Goal: Information Seeking & Learning: Learn about a topic

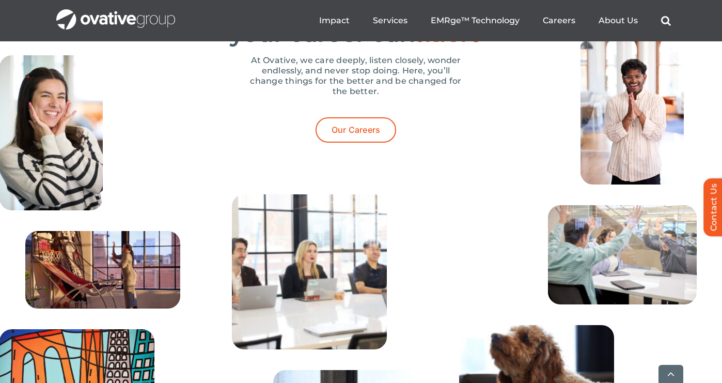
scroll to position [3301, 0]
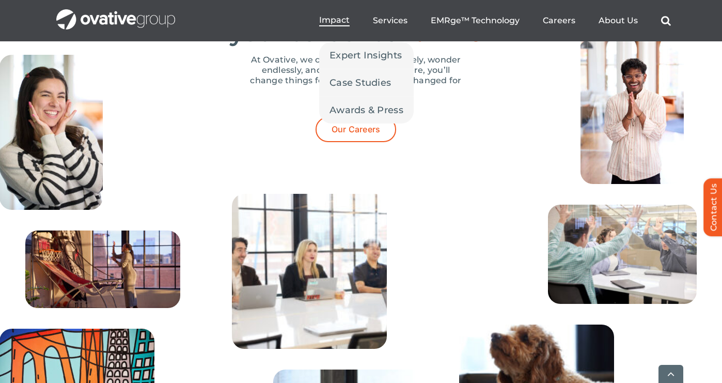
click at [341, 22] on span "Impact" at bounding box center [334, 20] width 30 height 10
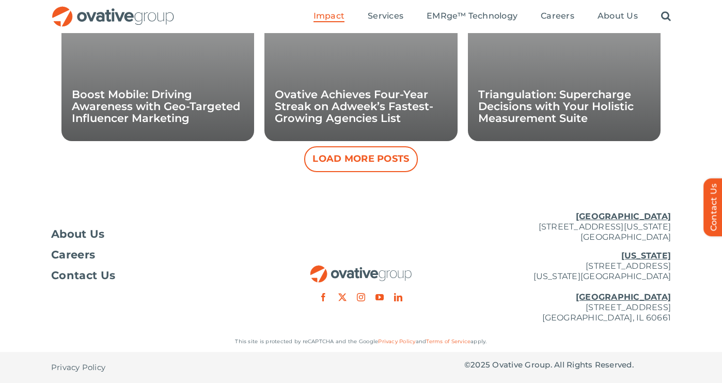
scroll to position [1131, 0]
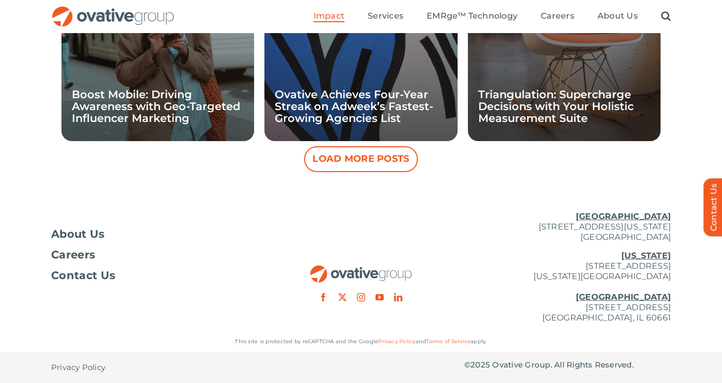
click at [530, 305] on p "New York 254 Canal Street, Suite 5000 New York, NY 10013 Chicago 224 North Desp…" at bounding box center [567, 286] width 207 height 72
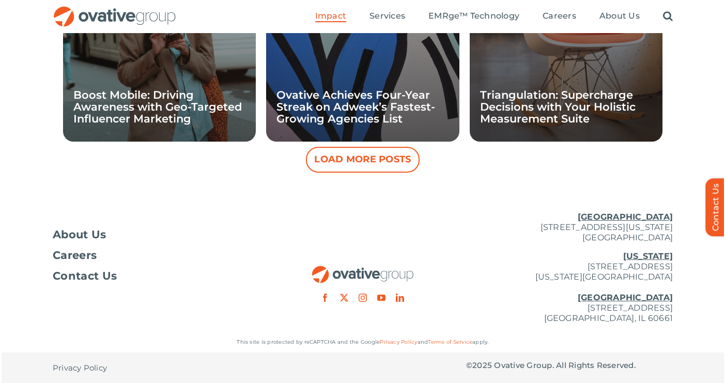
scroll to position [1067, 0]
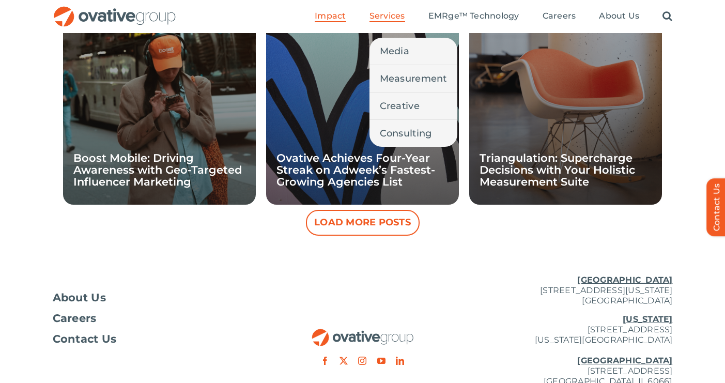
click at [383, 15] on span "Services" at bounding box center [387, 16] width 36 height 10
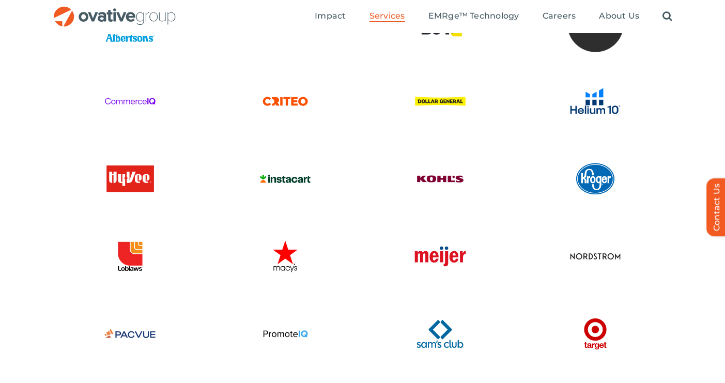
scroll to position [2223, 0]
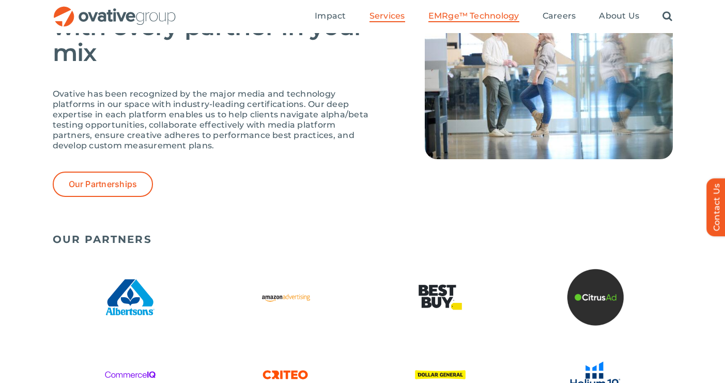
click at [448, 19] on span "EMRge™ Technology" at bounding box center [473, 16] width 91 height 10
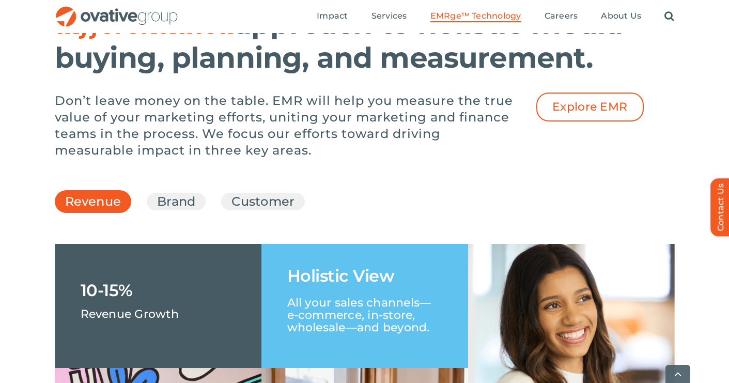
scroll to position [1591, 0]
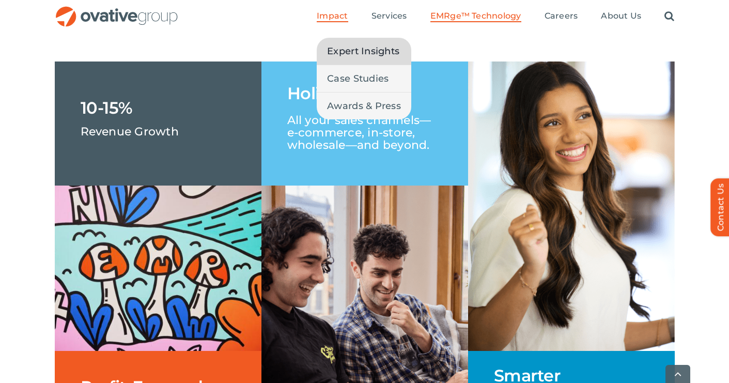
click at [347, 49] on span "Expert Insights" at bounding box center [363, 51] width 72 height 14
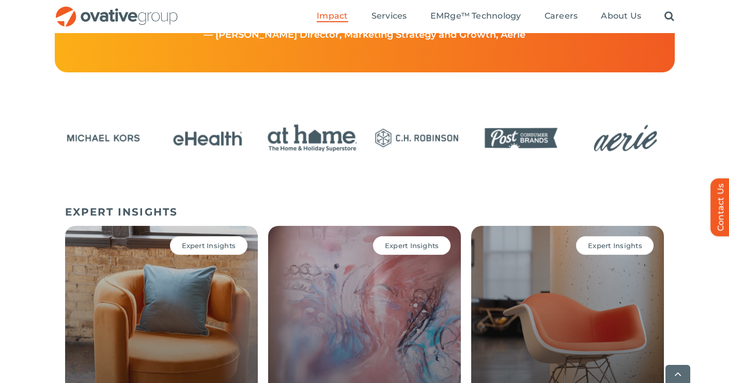
scroll to position [560, 0]
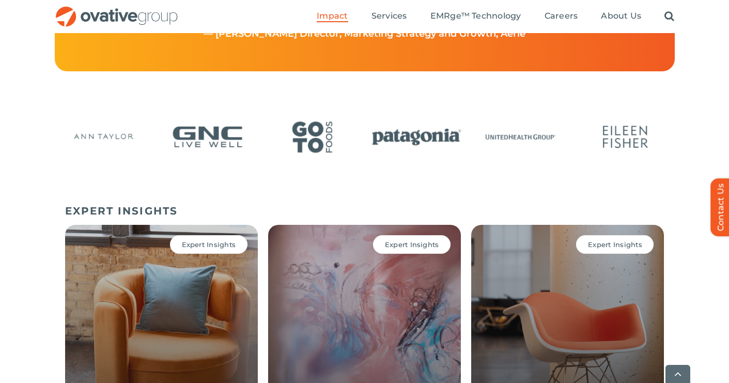
click at [419, 142] on img "22 / 24" at bounding box center [417, 137] width 98 height 40
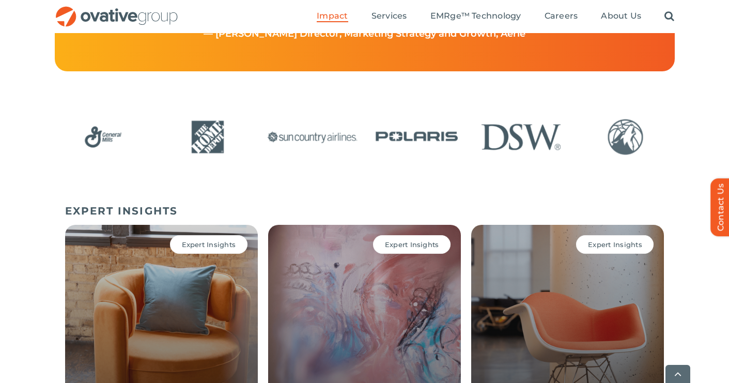
click at [324, 144] on img "9 / 24" at bounding box center [312, 137] width 98 height 40
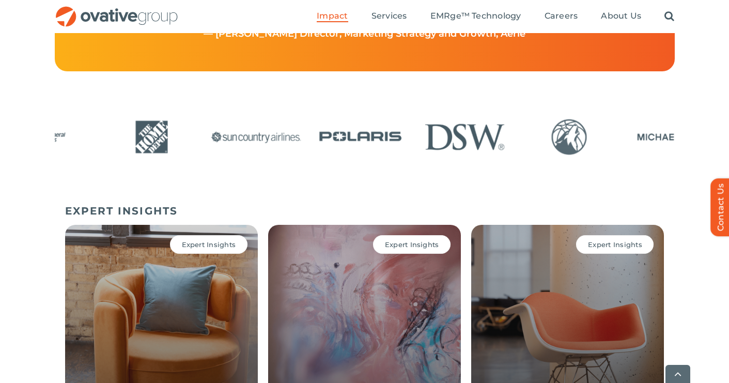
click at [305, 136] on img "9 / 24" at bounding box center [256, 137] width 98 height 40
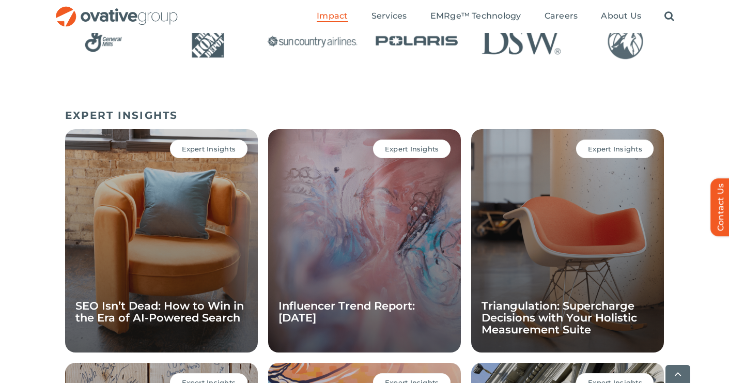
scroll to position [656, 0]
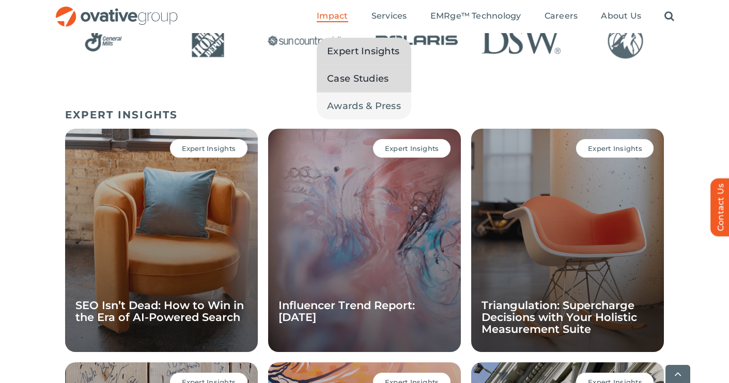
click at [342, 75] on span "Case Studies" at bounding box center [357, 78] width 61 height 14
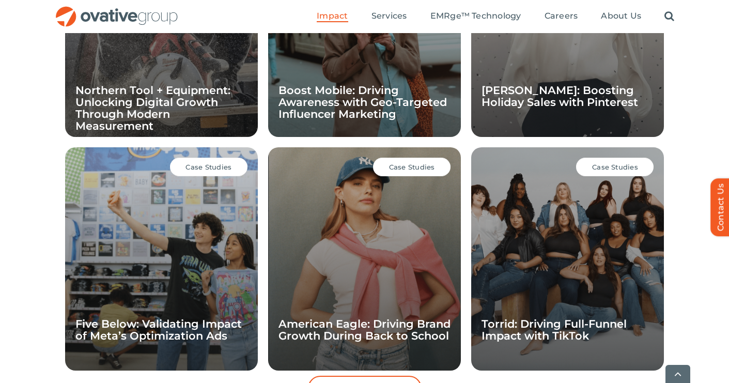
scroll to position [872, 0]
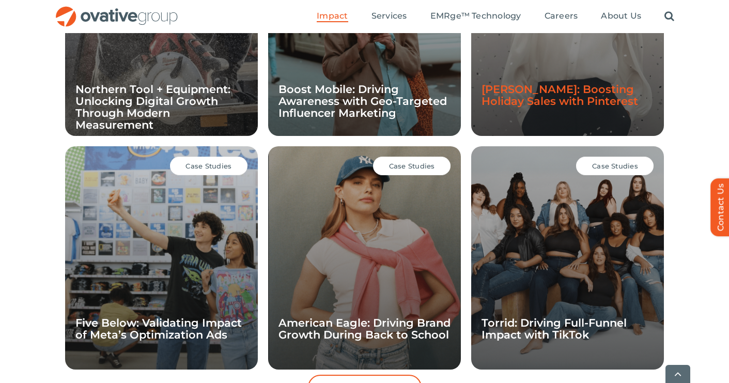
click at [556, 104] on link "Ann Taylor: Boosting Holiday Sales with Pinterest" at bounding box center [559, 95] width 156 height 25
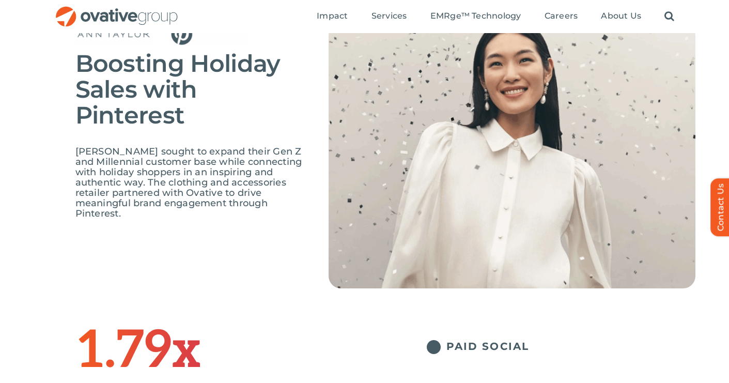
scroll to position [72, 0]
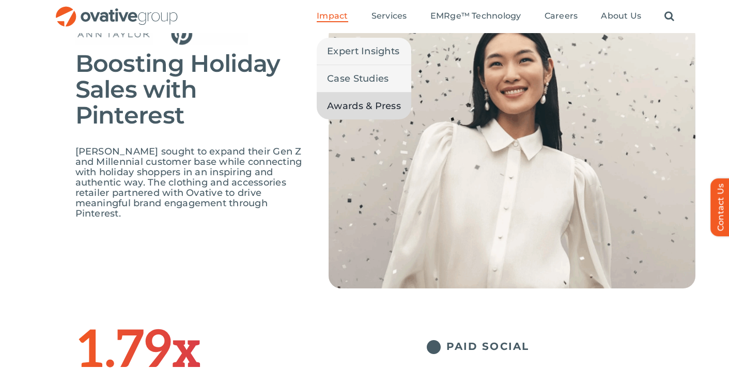
click at [355, 109] on span "Awards & Press" at bounding box center [364, 106] width 74 height 14
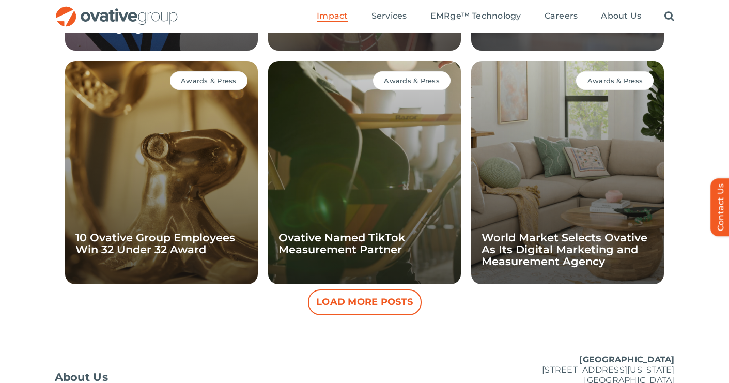
scroll to position [938, 0]
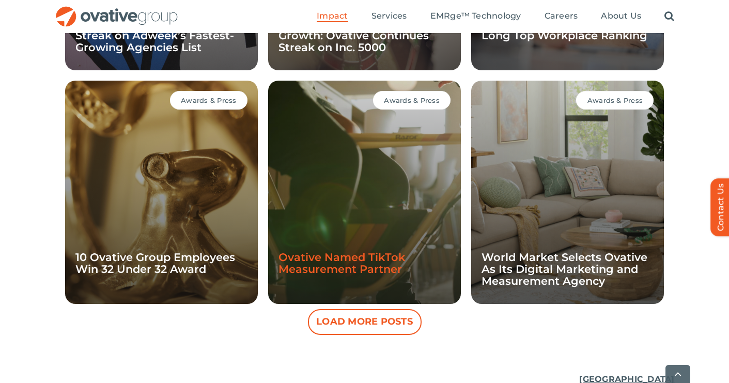
click at [334, 254] on link "Ovative Named TikTok Measurement Partner" at bounding box center [341, 262] width 127 height 25
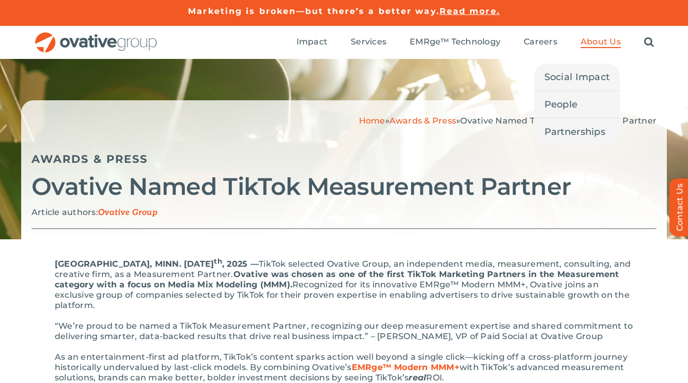
click at [598, 37] on span "About Us" at bounding box center [601, 42] width 40 height 10
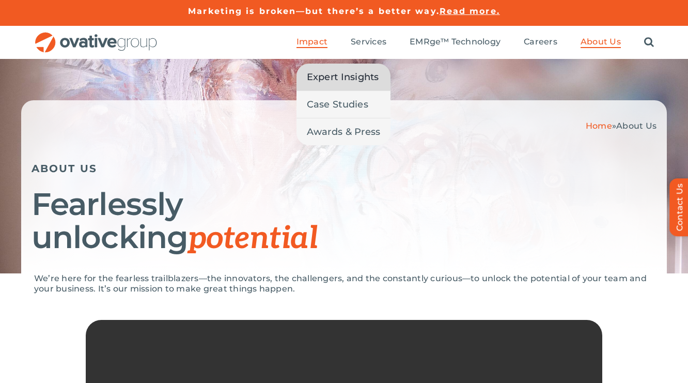
click at [325, 82] on span "Expert Insights" at bounding box center [343, 77] width 72 height 14
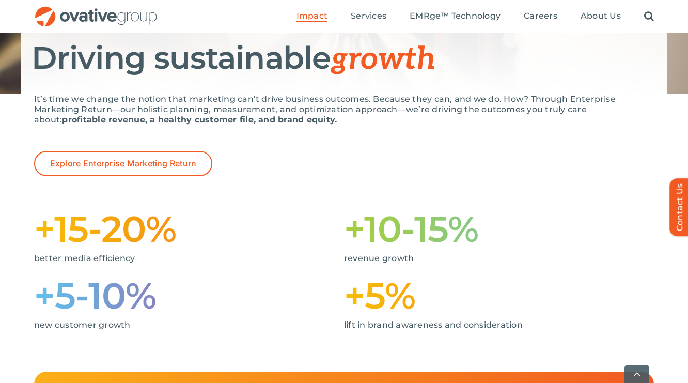
scroll to position [147, 0]
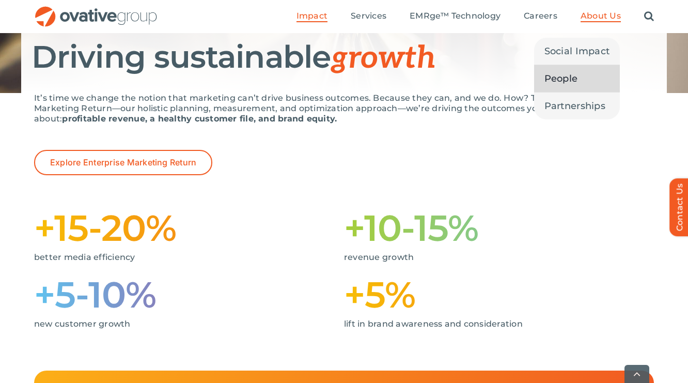
click at [582, 71] on link "People" at bounding box center [577, 78] width 86 height 27
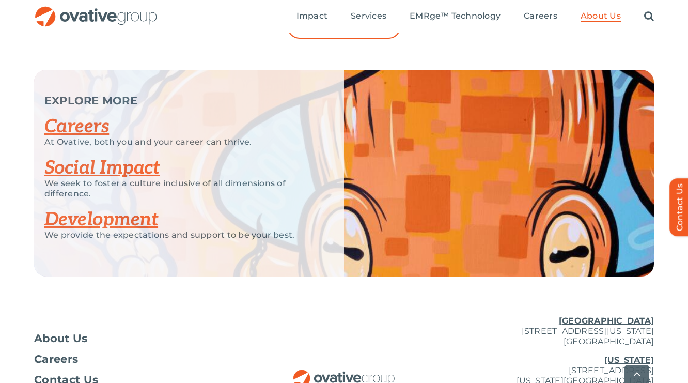
scroll to position [1351, 0]
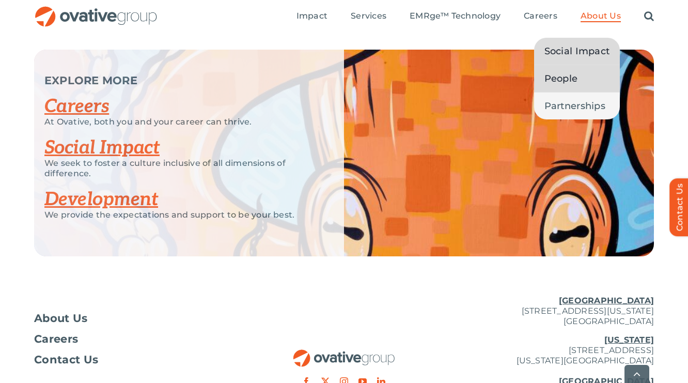
click at [591, 53] on span "Social Impact" at bounding box center [577, 51] width 66 height 14
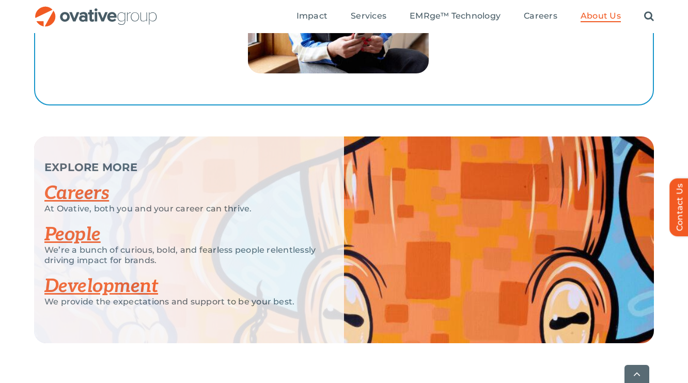
scroll to position [1920, 0]
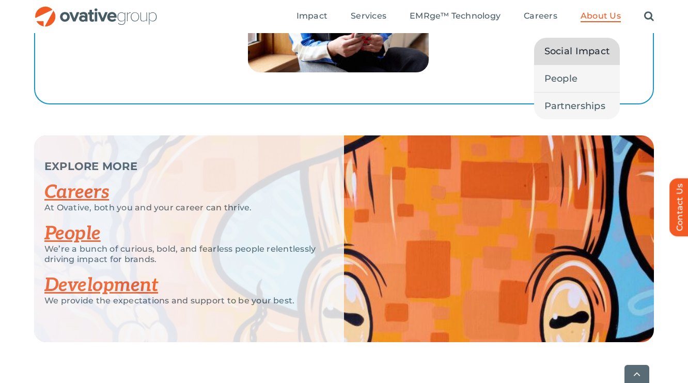
click at [597, 16] on span "About Us" at bounding box center [601, 16] width 40 height 10
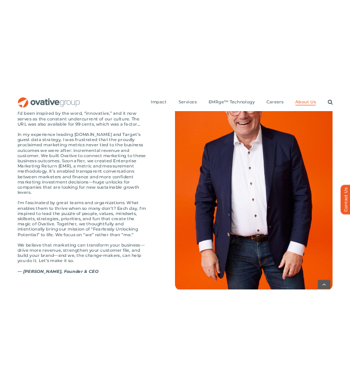
scroll to position [1157, 0]
